Goal: Information Seeking & Learning: Learn about a topic

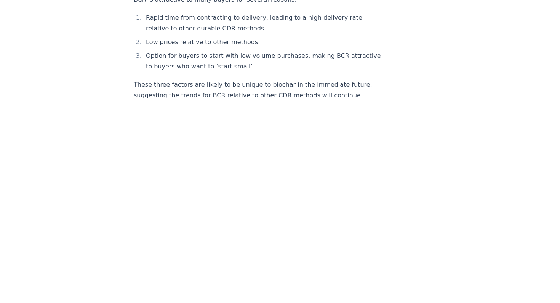
scroll to position [1229, 0]
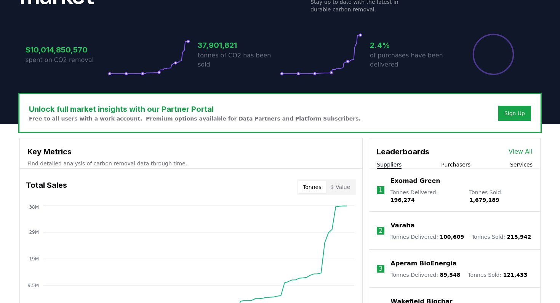
scroll to position [249, 0]
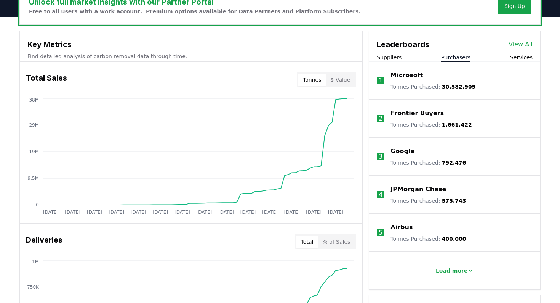
click at [459, 59] on button "Purchasers" at bounding box center [455, 58] width 29 height 8
click at [455, 266] on button "Load more" at bounding box center [455, 271] width 50 height 15
click at [522, 41] on link "View All" at bounding box center [520, 44] width 24 height 9
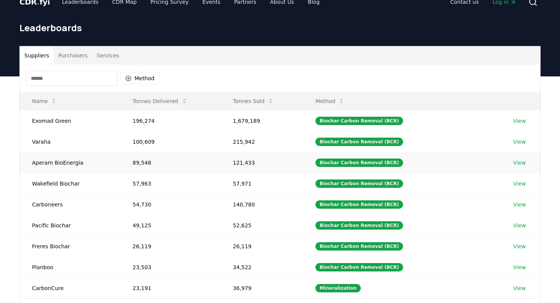
scroll to position [2, 0]
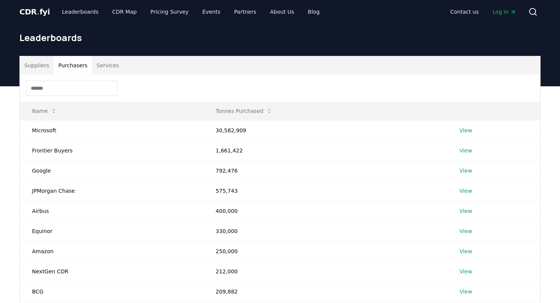
click at [87, 66] on button "Purchasers" at bounding box center [73, 65] width 38 height 18
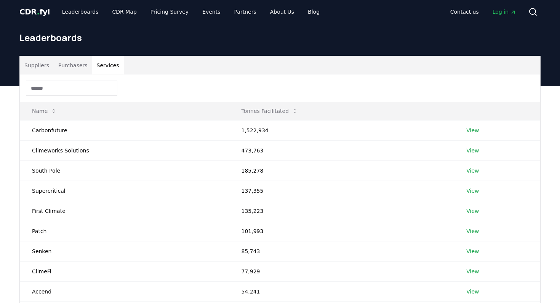
click at [97, 66] on button "Services" at bounding box center [108, 65] width 32 height 18
click at [43, 62] on button "Suppliers" at bounding box center [37, 65] width 34 height 18
